Goal: Task Accomplishment & Management: Manage account settings

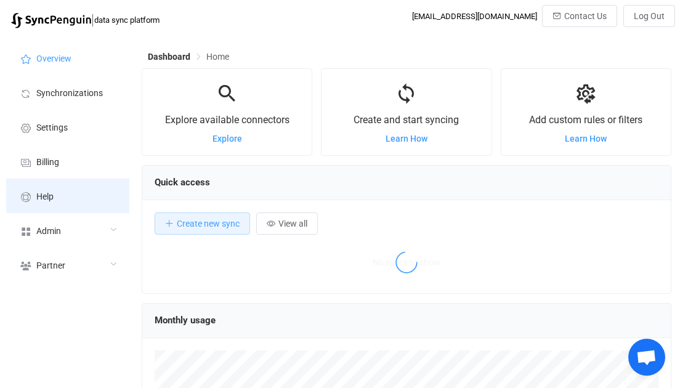
scroll to position [238, 530]
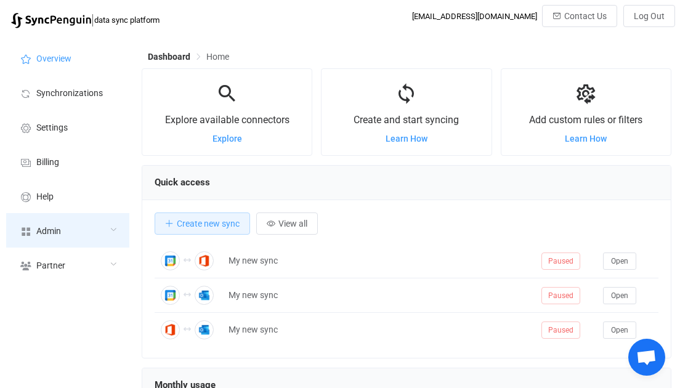
click at [47, 229] on span "Admin" at bounding box center [48, 232] width 25 height 10
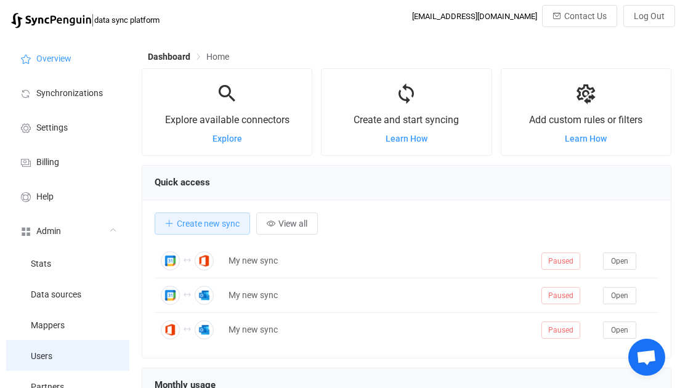
click at [50, 352] on span "Users" at bounding box center [42, 357] width 22 height 10
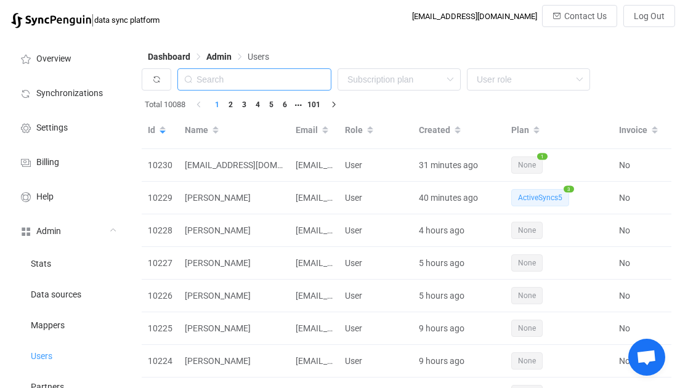
click at [246, 71] on input "text" at bounding box center [254, 79] width 154 height 22
paste input "edv@iig.at"
type input "edv@iig.at"
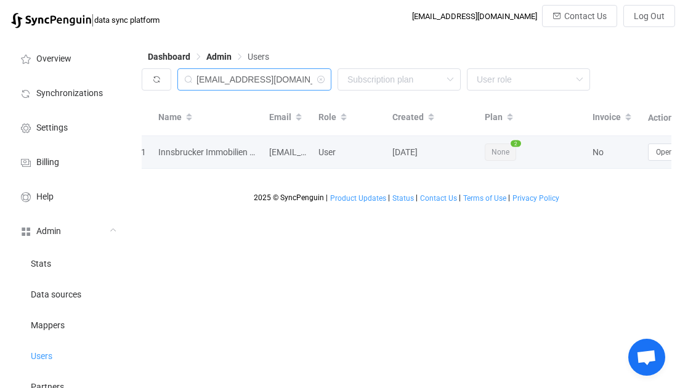
scroll to position [0, 59]
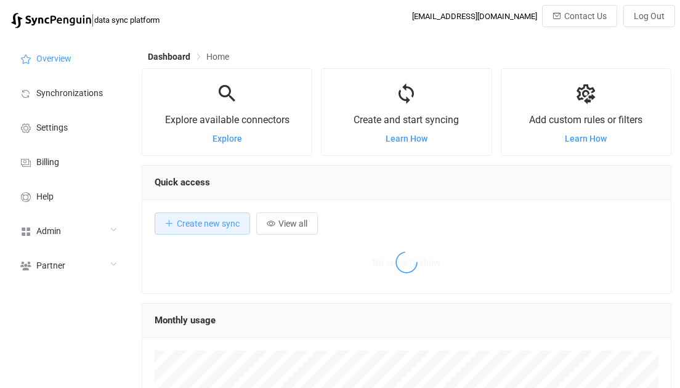
scroll to position [238, 530]
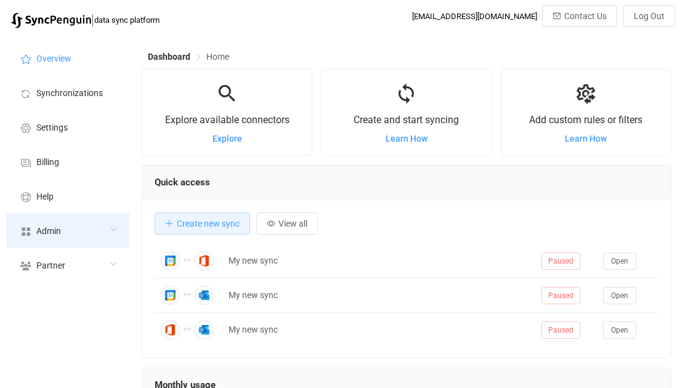
click at [65, 224] on div "Admin" at bounding box center [67, 230] width 123 height 34
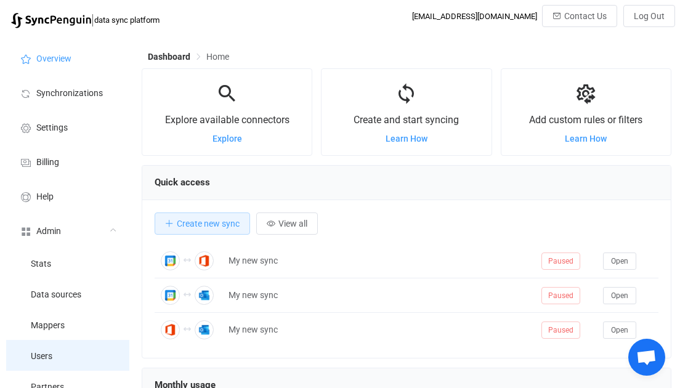
click at [62, 342] on li "Users" at bounding box center [67, 355] width 123 height 31
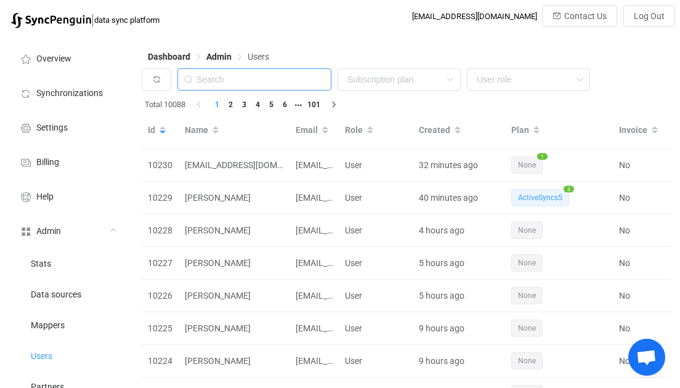
click at [242, 84] on input "text" at bounding box center [254, 79] width 154 height 22
paste input "helpdesk@myprestigehealth.com"
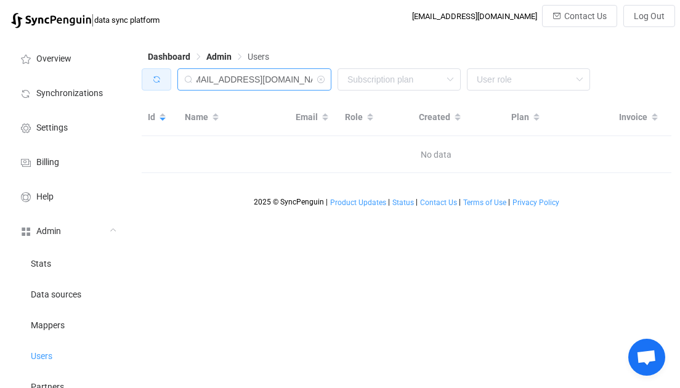
drag, startPoint x: 227, startPoint y: 83, endPoint x: 161, endPoint y: 73, distance: 66.7
click at [161, 73] on div "helpdesk@myprestigehealth.com None Single SingleYearly SinglePlus SinglePlusYea…" at bounding box center [407, 82] width 530 height 28
type input "myprestigehealth.com"
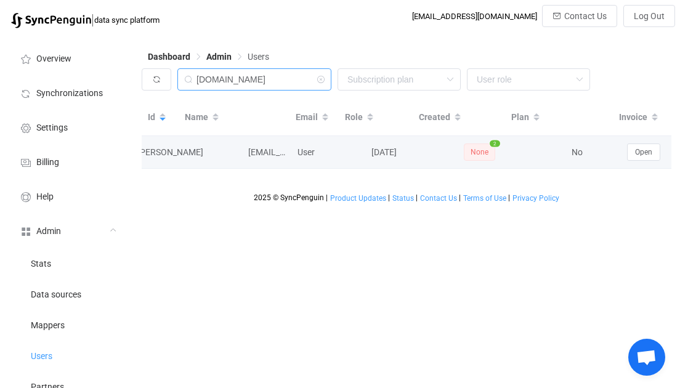
scroll to position [0, 59]
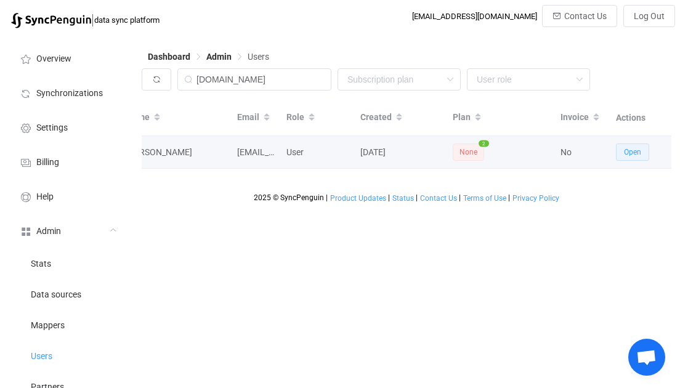
click at [644, 152] on button "Open" at bounding box center [632, 152] width 33 height 17
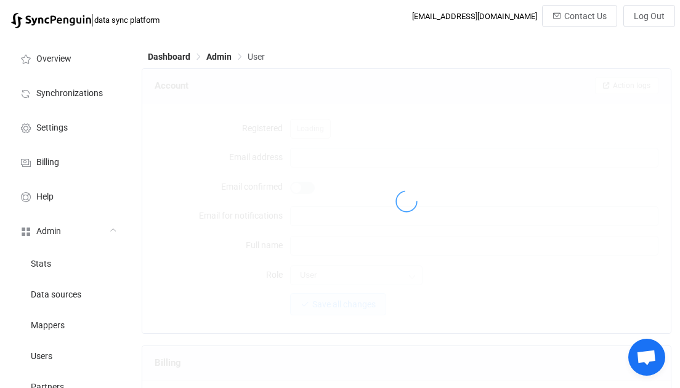
type input "donnieswafford@myprestigehealth.com"
type input "Donnie Swafford"
type input "14"
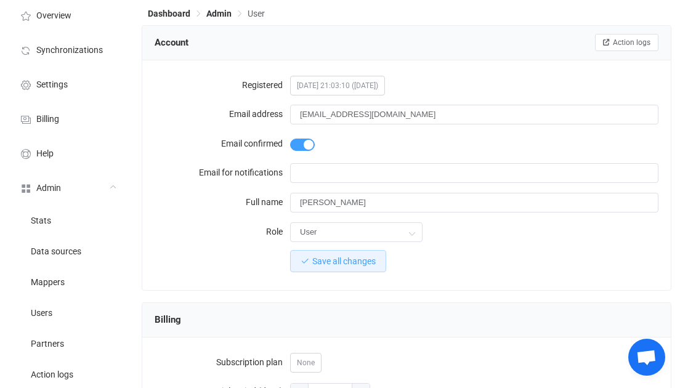
scroll to position [41, 0]
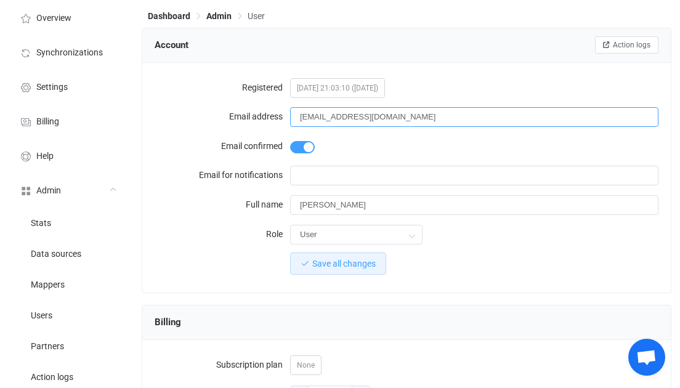
click at [386, 121] on input "donnieswafford@myprestigehealth.com" at bounding box center [474, 117] width 368 height 20
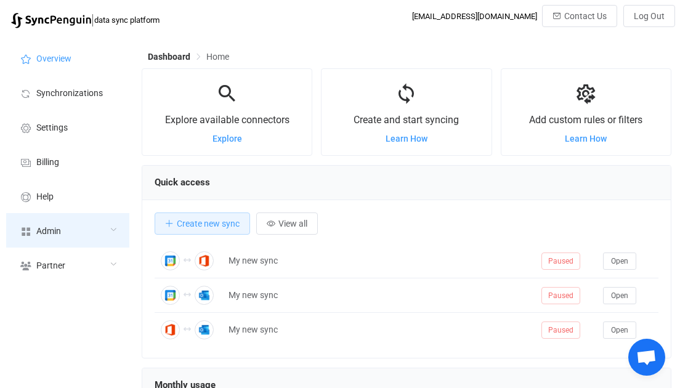
click at [103, 237] on div "Admin" at bounding box center [67, 230] width 123 height 34
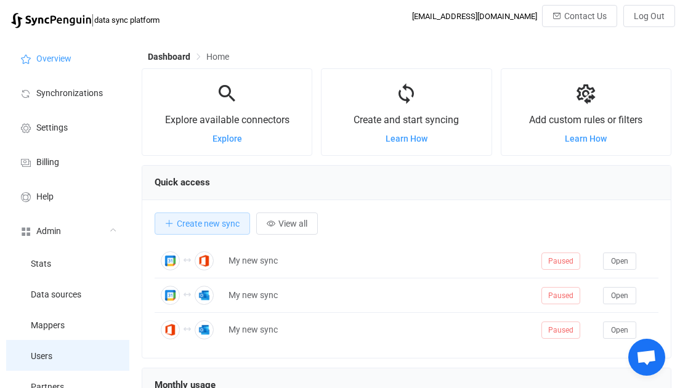
click at [63, 351] on li "Users" at bounding box center [67, 355] width 123 height 31
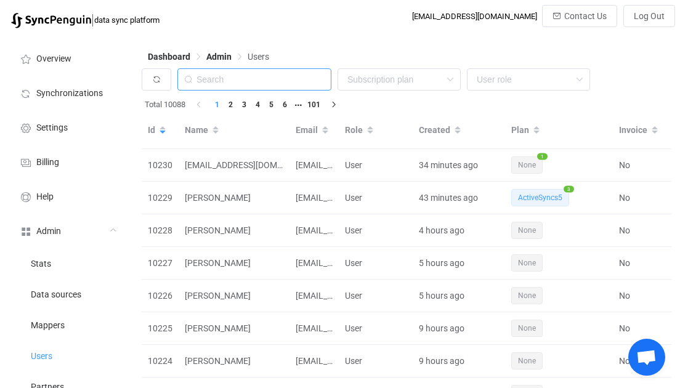
click at [232, 81] on input "text" at bounding box center [254, 79] width 154 height 22
paste input "wae@fcp-nsn.gov."
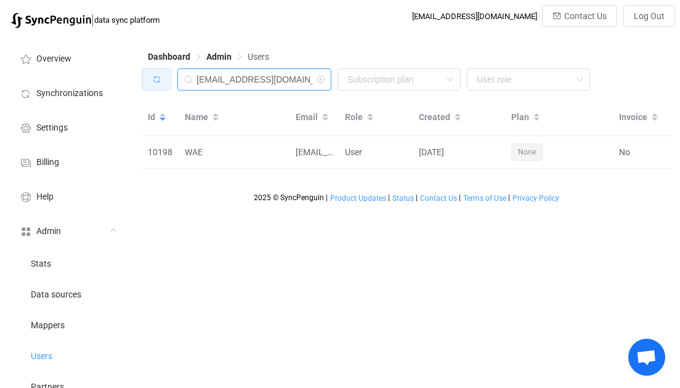
drag, startPoint x: 219, startPoint y: 81, endPoint x: 151, endPoint y: 77, distance: 67.9
click at [151, 77] on div "wae@fcp-nsn.gov None Single SingleYearly SinglePlus SinglePlusYearly Team TeamY…" at bounding box center [407, 82] width 530 height 28
type input "fcp-nsn.gov"
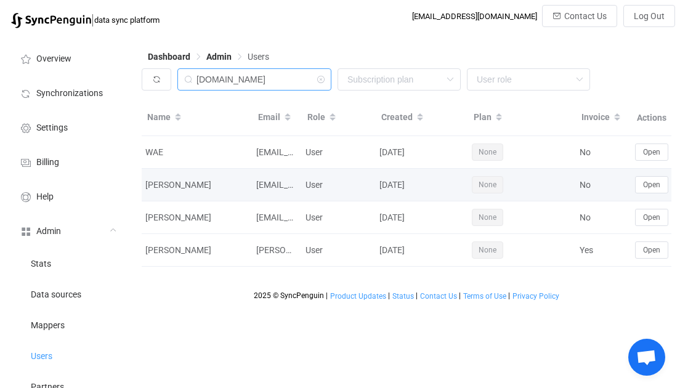
scroll to position [0, 59]
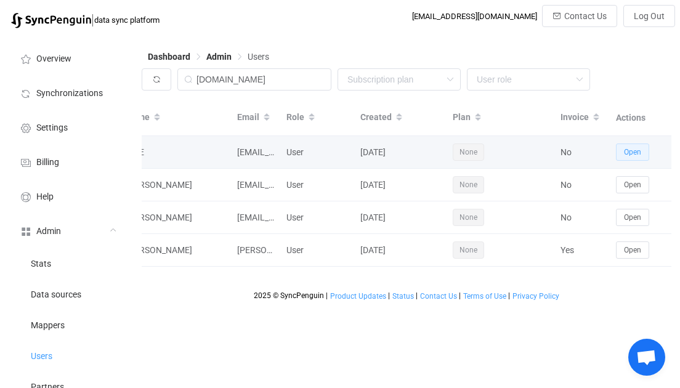
click at [638, 152] on span "Open" at bounding box center [632, 152] width 17 height 9
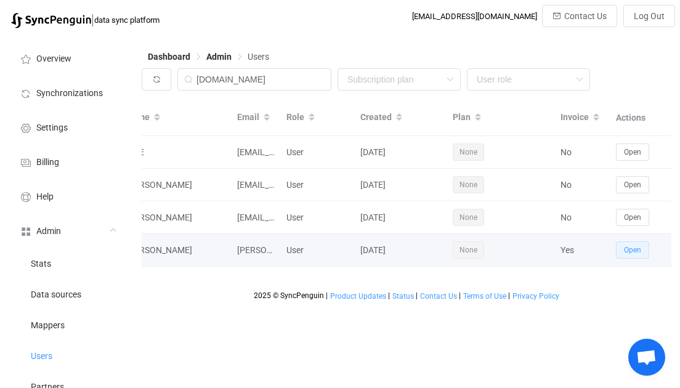
click at [628, 246] on span "Open" at bounding box center [632, 250] width 17 height 9
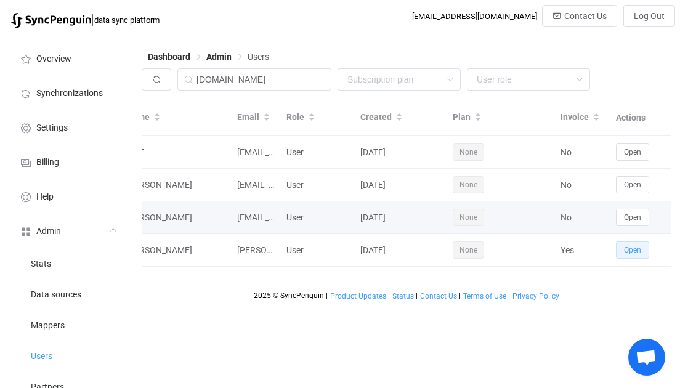
scroll to position [0, 0]
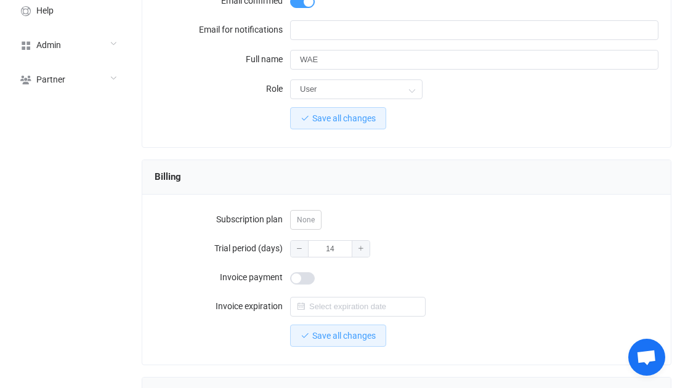
scroll to position [245, 0]
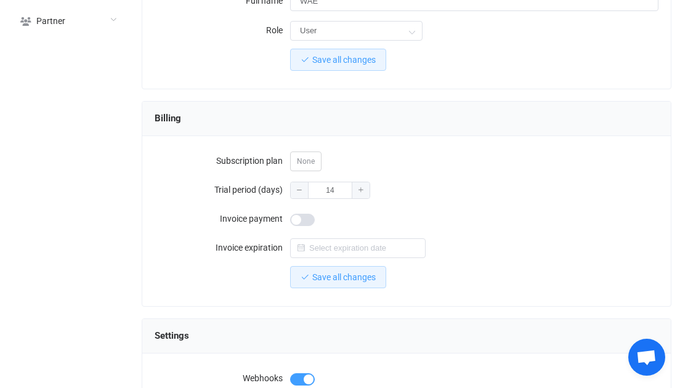
click at [302, 214] on span at bounding box center [302, 220] width 25 height 12
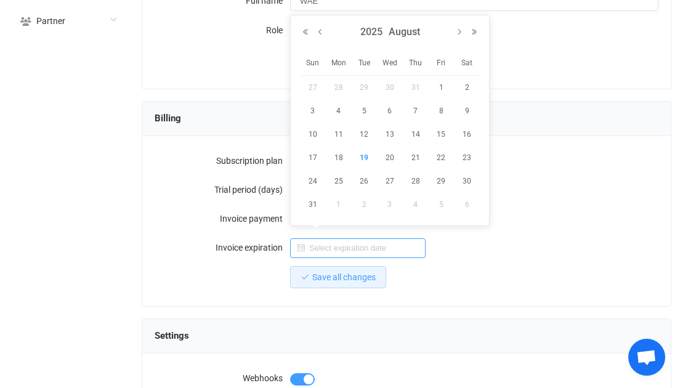
click at [331, 247] on input "text" at bounding box center [358, 248] width 136 height 20
click at [476, 31] on button "Next Year" at bounding box center [474, 32] width 15 height 9
click at [322, 33] on button "Previous Month" at bounding box center [320, 32] width 15 height 9
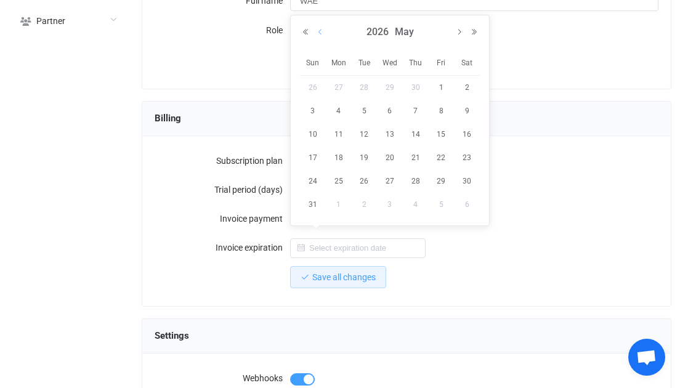
click at [322, 33] on button "Previous Month" at bounding box center [320, 32] width 15 height 9
click at [460, 33] on button "Next Month" at bounding box center [459, 32] width 15 height 9
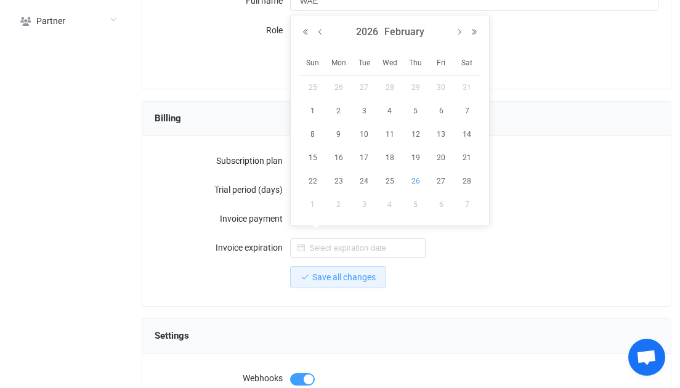
click at [408, 181] on span "26" at bounding box center [415, 181] width 15 height 15
click at [359, 249] on input "2026-02-26" at bounding box center [358, 248] width 136 height 20
click at [468, 175] on span "28" at bounding box center [467, 181] width 15 height 15
type input "2026-02-28"
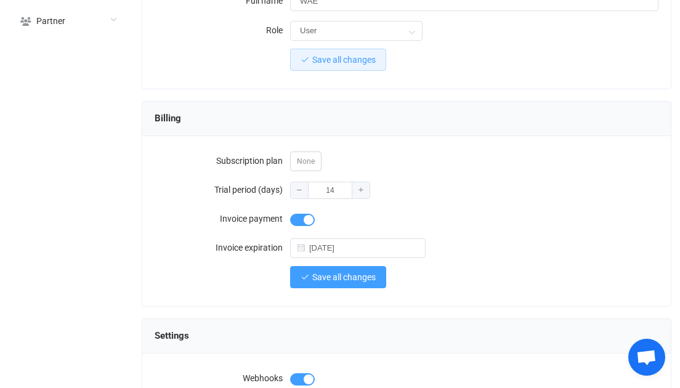
click at [354, 274] on span "Save all changes" at bounding box center [343, 277] width 63 height 10
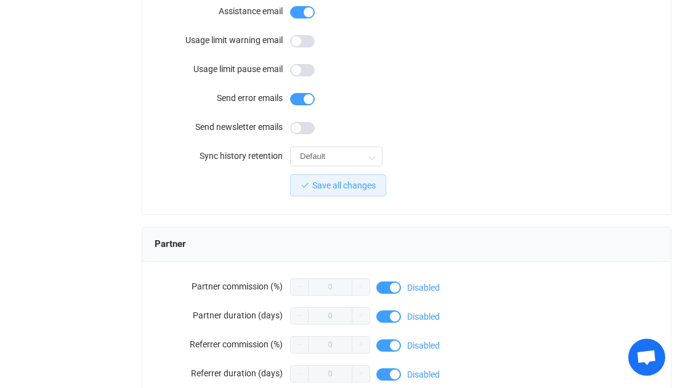
scroll to position [1172, 0]
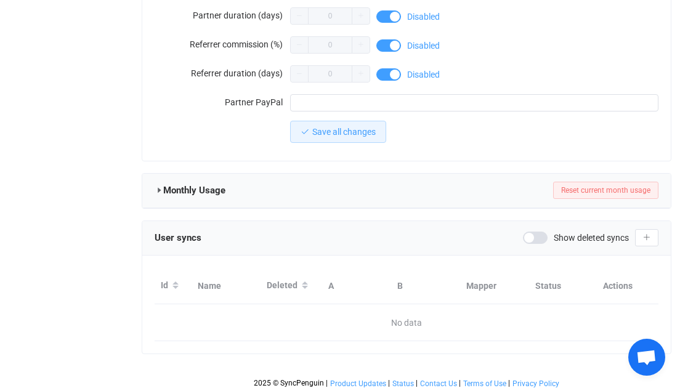
click at [604, 232] on span "Show deleted syncs" at bounding box center [591, 238] width 75 height 12
click at [634, 229] on div at bounding box center [406, 287] width 529 height 132
click at [630, 229] on div "Show deleted syncs" at bounding box center [591, 237] width 136 height 17
click at [650, 234] on icon "button" at bounding box center [646, 237] width 7 height 7
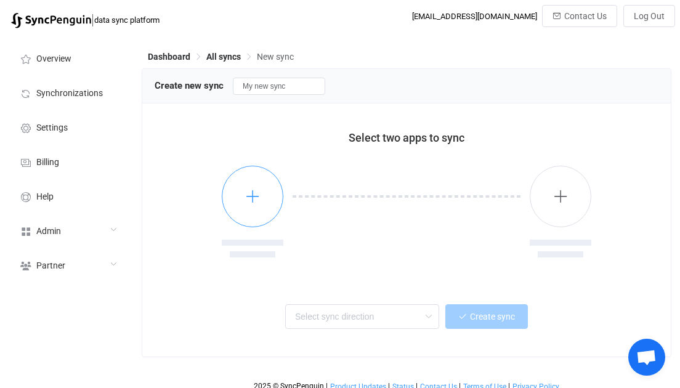
click at [272, 195] on button "button" at bounding box center [253, 197] width 62 height 62
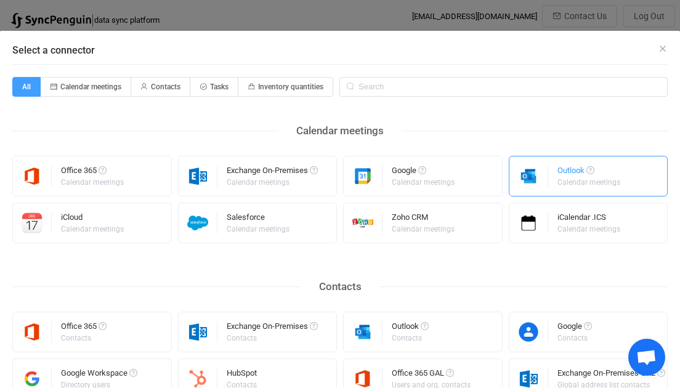
click at [529, 190] on div "Select a connector" at bounding box center [528, 175] width 39 height 39
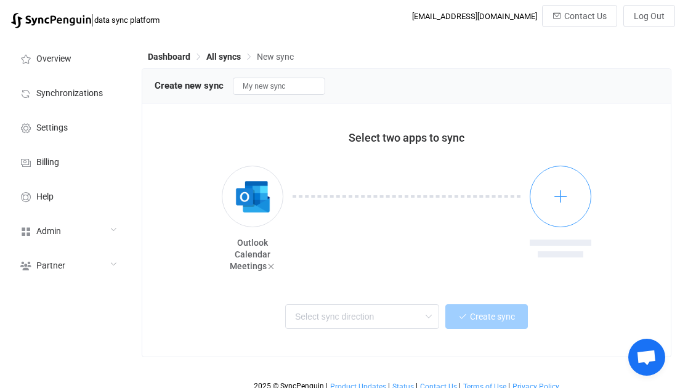
click at [543, 197] on button "button" at bounding box center [561, 197] width 62 height 62
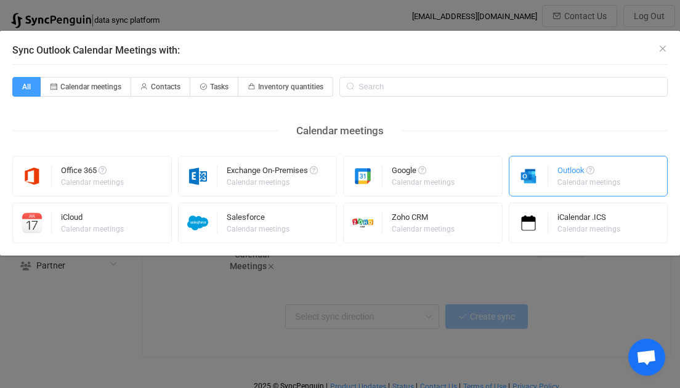
click at [543, 166] on img "Sync Outlook Calendar Meetings with:" at bounding box center [528, 176] width 39 height 21
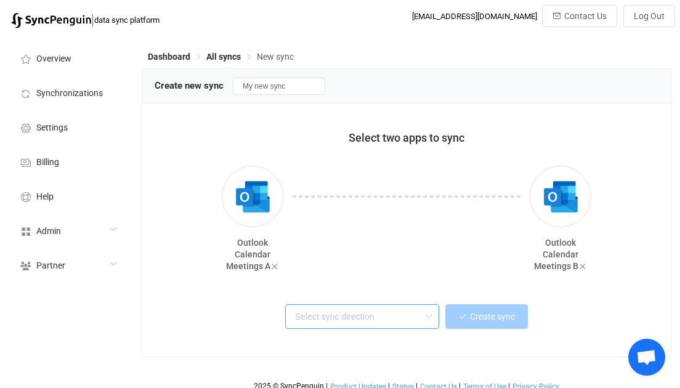
click at [360, 323] on input "text" at bounding box center [362, 316] width 154 height 25
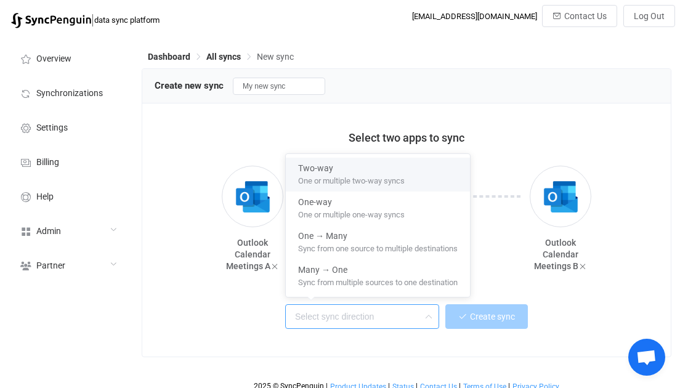
click at [374, 173] on span "One or multiple two-way syncs" at bounding box center [351, 179] width 107 height 14
type input "Two-way"
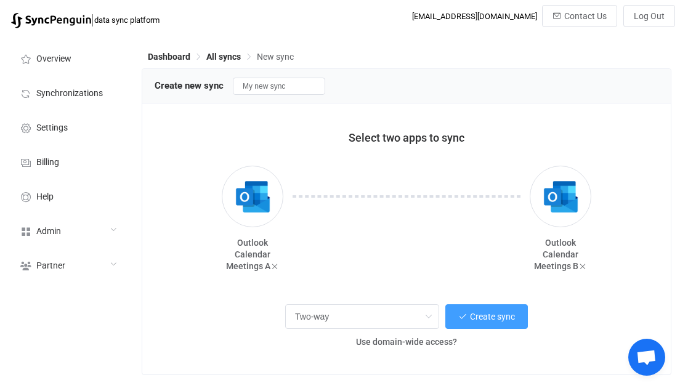
click at [399, 352] on div "Two-way Create sync Use domain-wide access?" at bounding box center [407, 328] width 504 height 67
click at [403, 343] on span "Use domain-wide access?" at bounding box center [406, 342] width 101 height 10
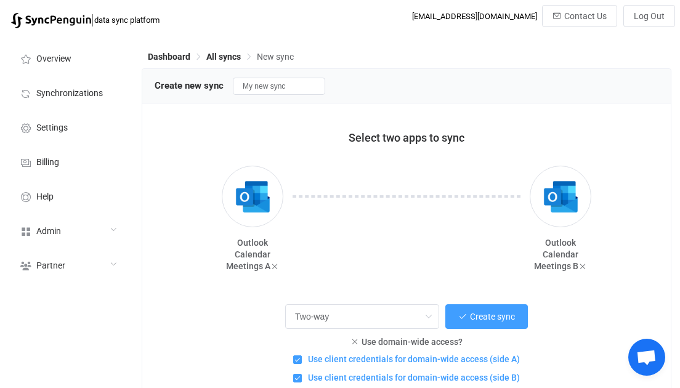
scroll to position [64, 0]
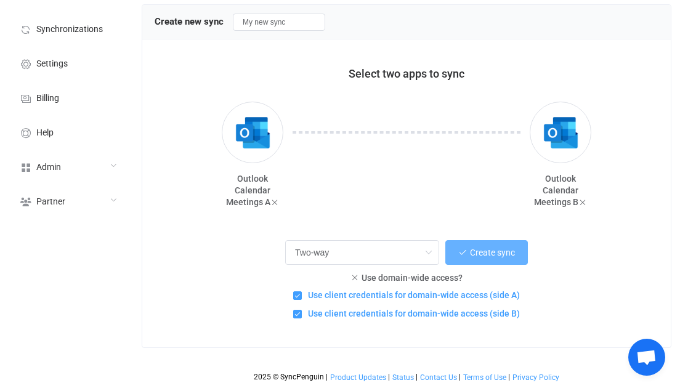
click at [483, 248] on span "Create sync" at bounding box center [492, 253] width 45 height 10
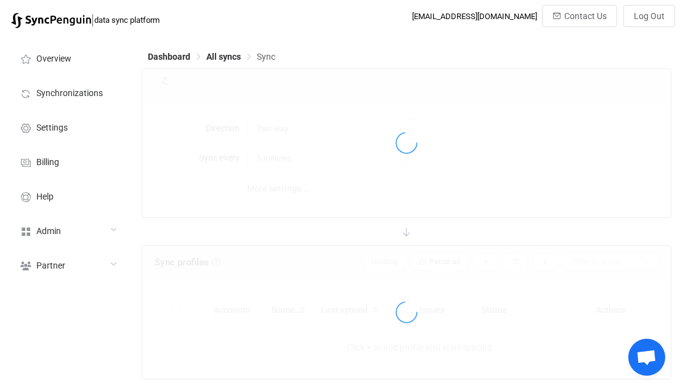
type input "10 minutes"
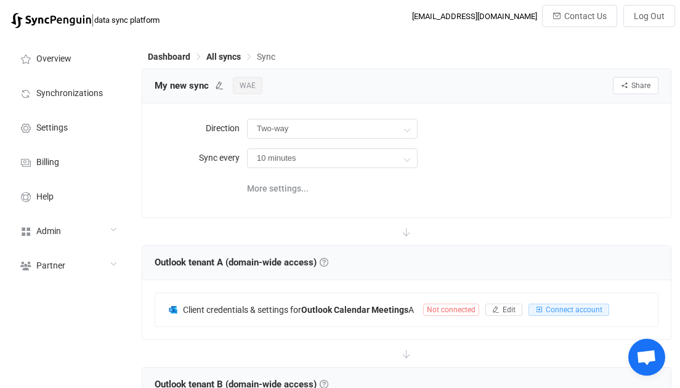
click at [247, 81] on span "WAE" at bounding box center [248, 85] width 30 height 17
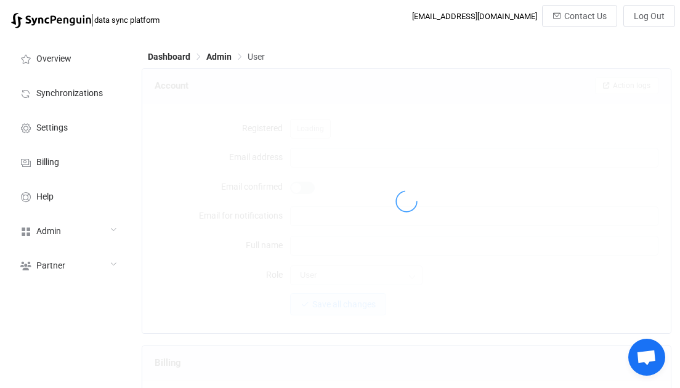
type input "[EMAIL_ADDRESS][DOMAIN_NAME]"
type input "WAE"
type input "14"
type input "2026-02-28"
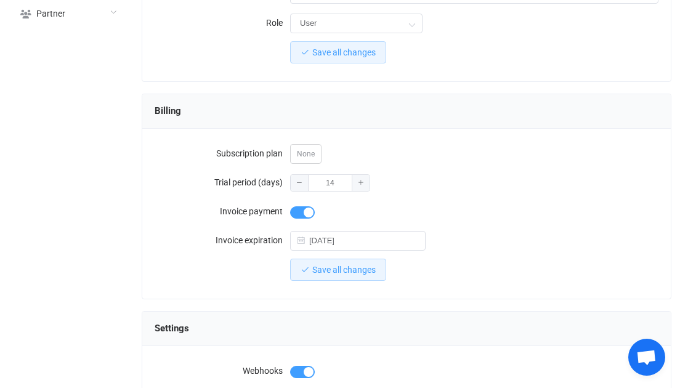
scroll to position [247, 0]
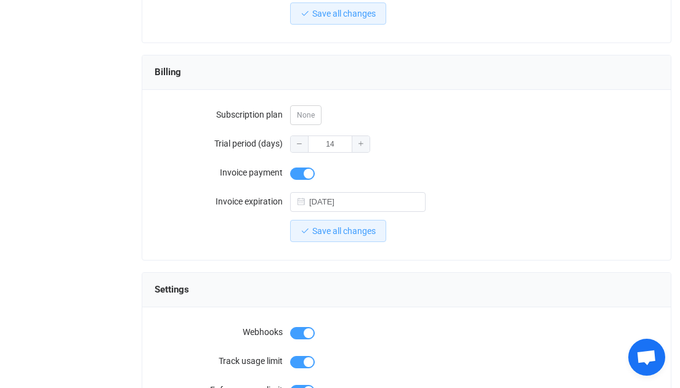
scroll to position [299, 0]
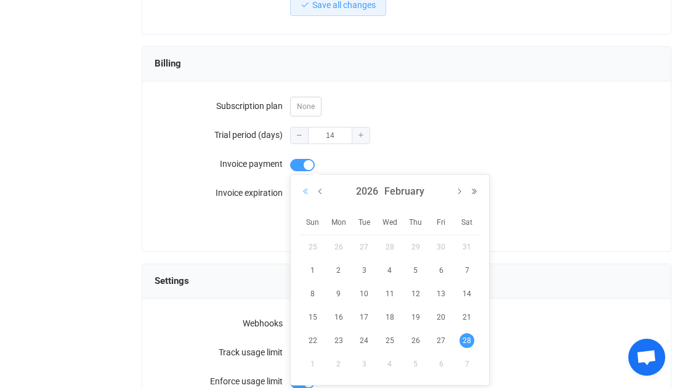
drag, startPoint x: 359, startPoint y: 192, endPoint x: 299, endPoint y: 193, distance: 59.8
click at [471, 119] on form "Subscription plan None Trial period (days) 14 Invoice payment Invoice expiratio…" at bounding box center [407, 164] width 504 height 141
drag, startPoint x: 357, startPoint y: 195, endPoint x: 317, endPoint y: 195, distance: 40.0
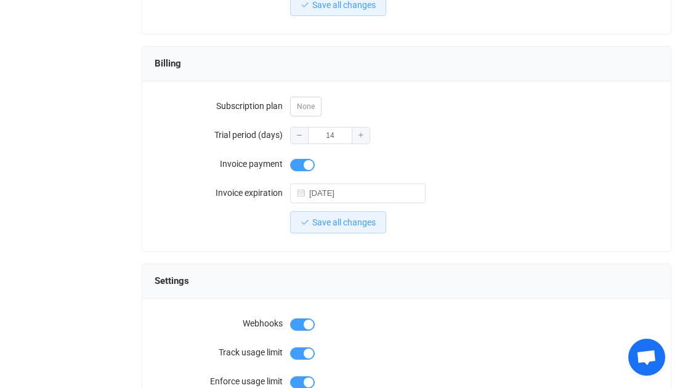
click at [304, 159] on span at bounding box center [302, 165] width 25 height 12
click at [413, 185] on icon at bounding box center [414, 194] width 15 height 25
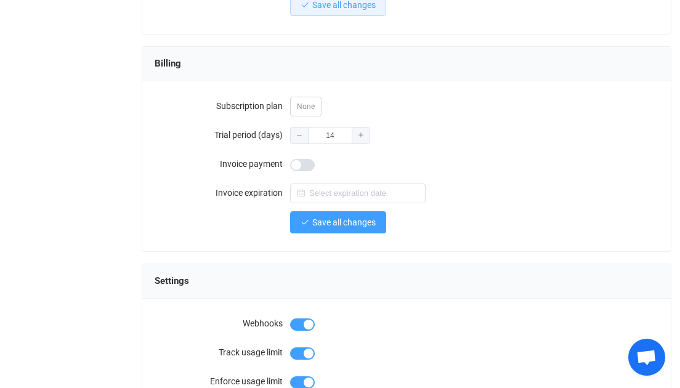
click at [323, 224] on span "Save all changes" at bounding box center [343, 222] width 63 height 10
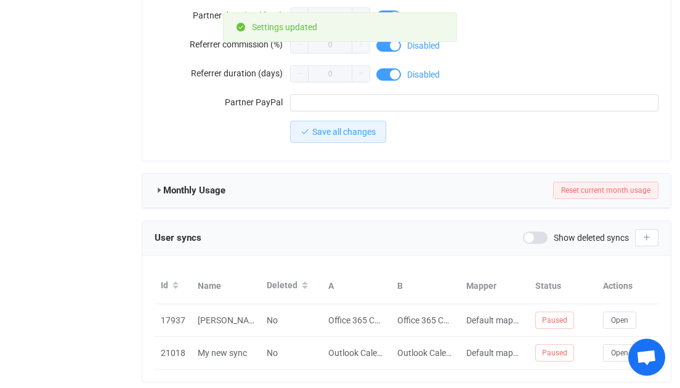
scroll to position [1200, 0]
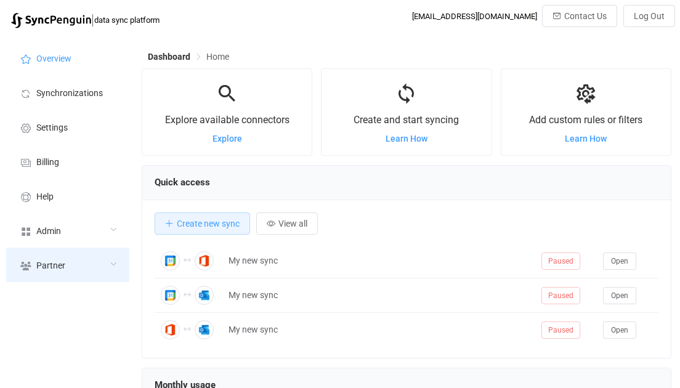
scroll to position [238, 530]
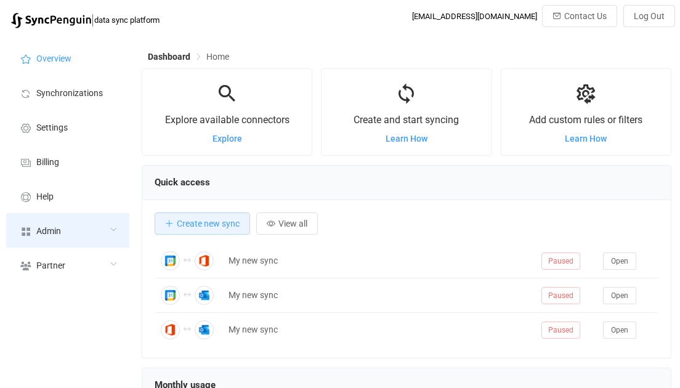
click at [60, 232] on span "Admin" at bounding box center [48, 232] width 25 height 10
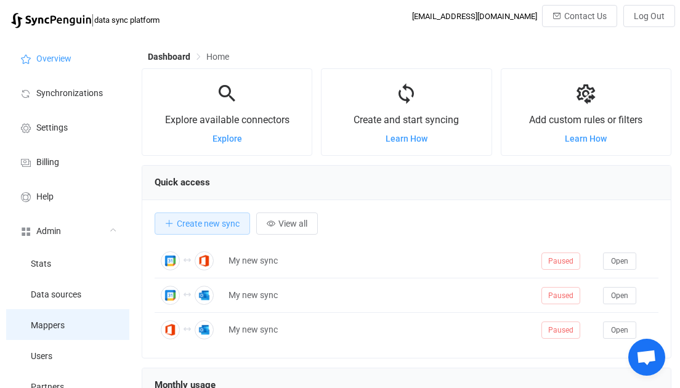
click at [67, 338] on li "Mappers" at bounding box center [67, 324] width 123 height 31
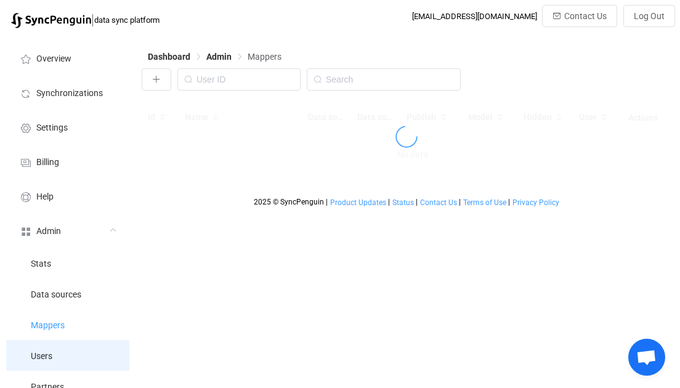
click at [69, 346] on li "Users" at bounding box center [67, 355] width 123 height 31
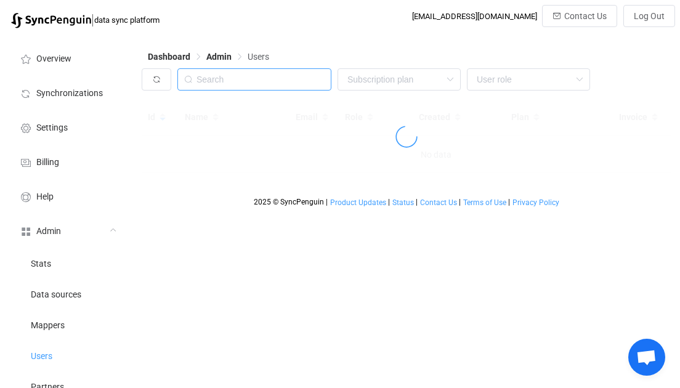
click at [246, 73] on input "text" at bounding box center [254, 79] width 154 height 22
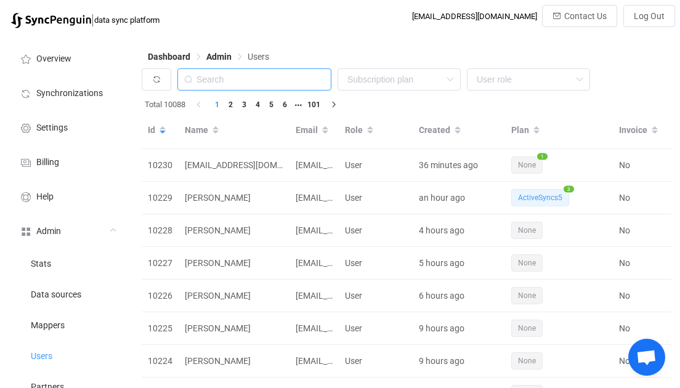
paste input "[EMAIL_ADDRESS][PERSON_NAME][DOMAIN_NAME]"
type input "[EMAIL_ADDRESS][PERSON_NAME][DOMAIN_NAME]"
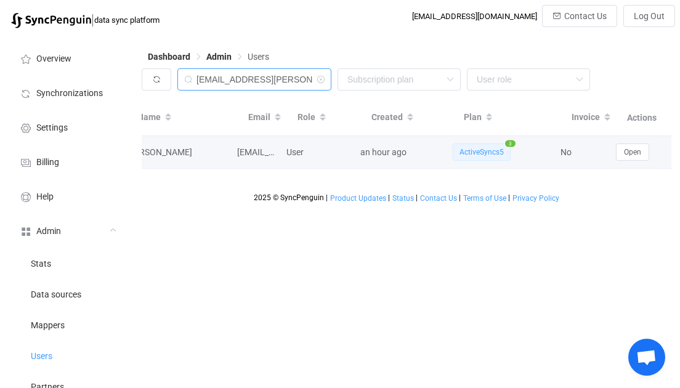
scroll to position [0, 59]
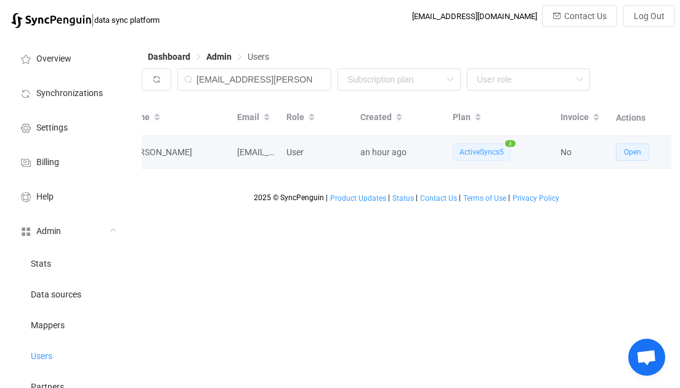
click at [627, 153] on span "Open" at bounding box center [632, 152] width 17 height 9
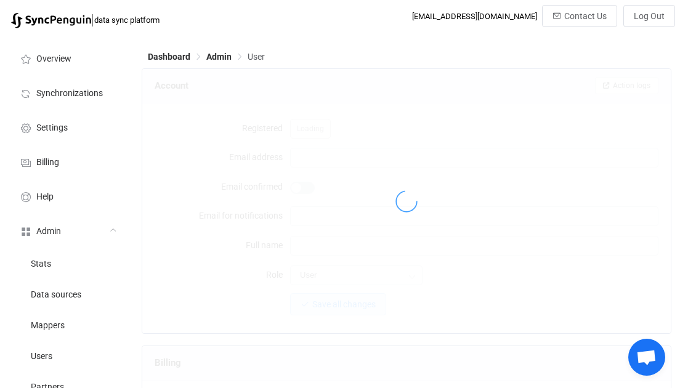
type input "[EMAIL_ADDRESS][PERSON_NAME][DOMAIN_NAME]"
type input "[PERSON_NAME]"
type input "14"
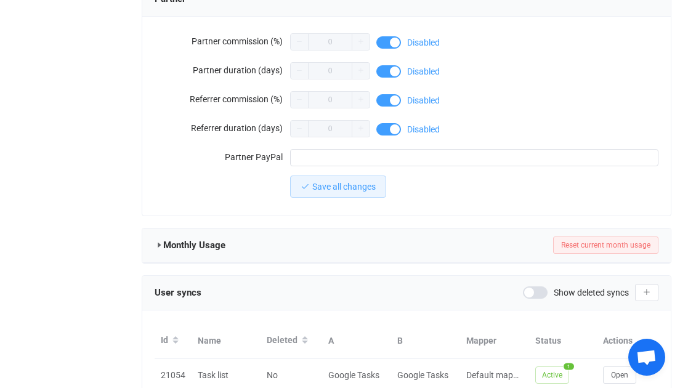
scroll to position [1233, 0]
